Goal: Navigation & Orientation: Find specific page/section

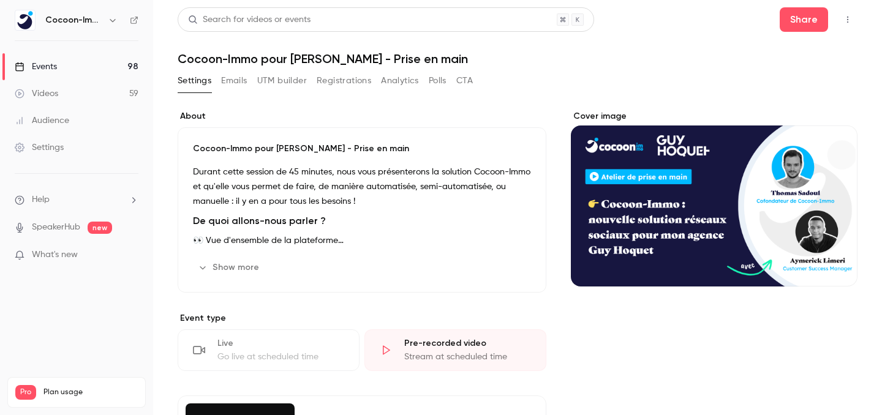
click at [199, 83] on button "Settings" at bounding box center [195, 81] width 34 height 20
click at [129, 66] on link "Events 98" at bounding box center [76, 66] width 153 height 27
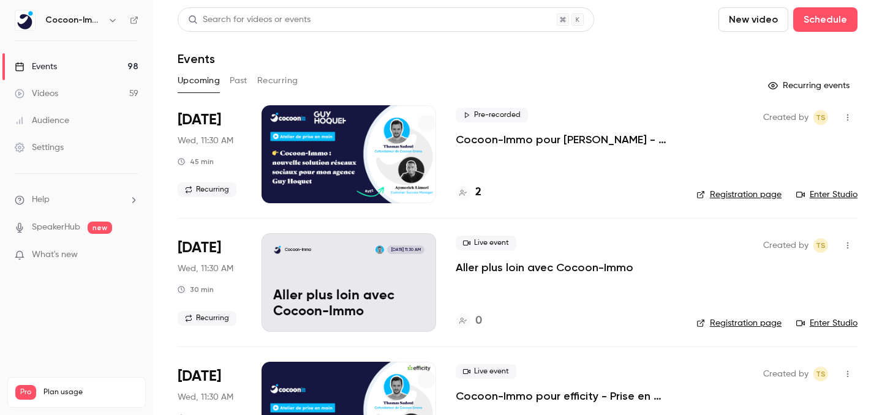
click at [560, 139] on p "Cocoon-Immo pour [PERSON_NAME] - Prise en main" at bounding box center [565, 139] width 221 height 15
click at [817, 198] on link "Enter Studio" at bounding box center [826, 195] width 61 height 12
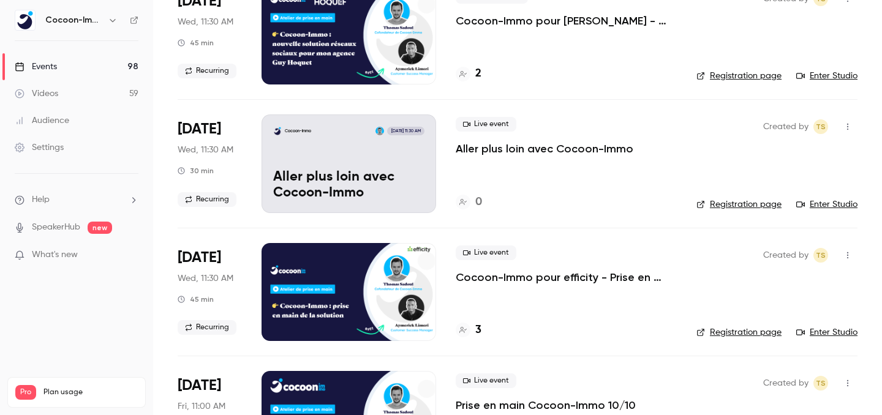
scroll to position [119, 0]
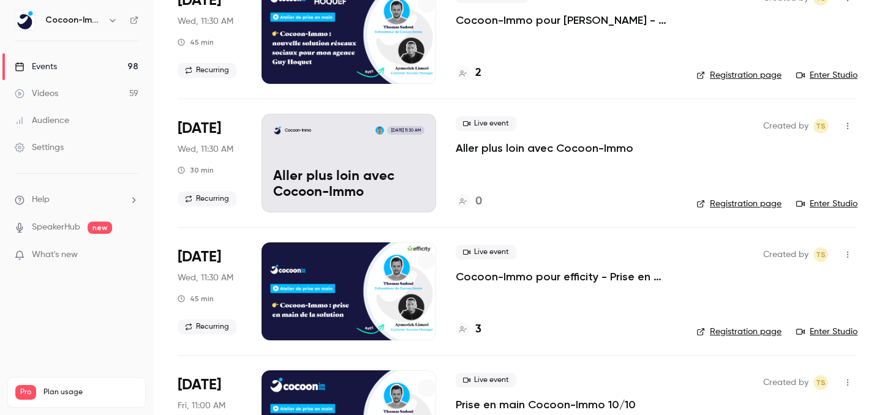
click at [815, 329] on link "Enter Studio" at bounding box center [826, 332] width 61 height 12
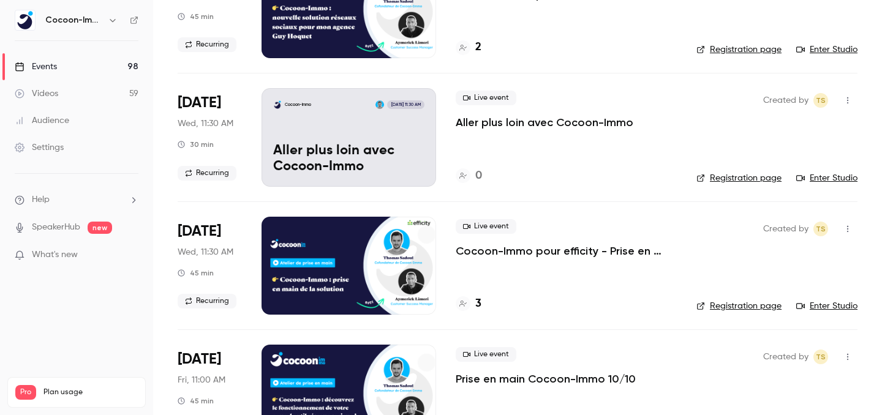
scroll to position [164, 0]
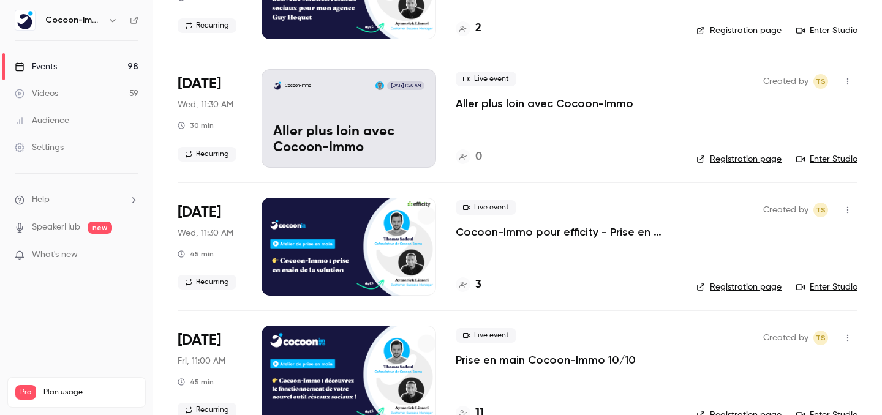
click at [469, 280] on div "3" at bounding box center [468, 285] width 26 height 17
